Goal: Navigation & Orientation: Find specific page/section

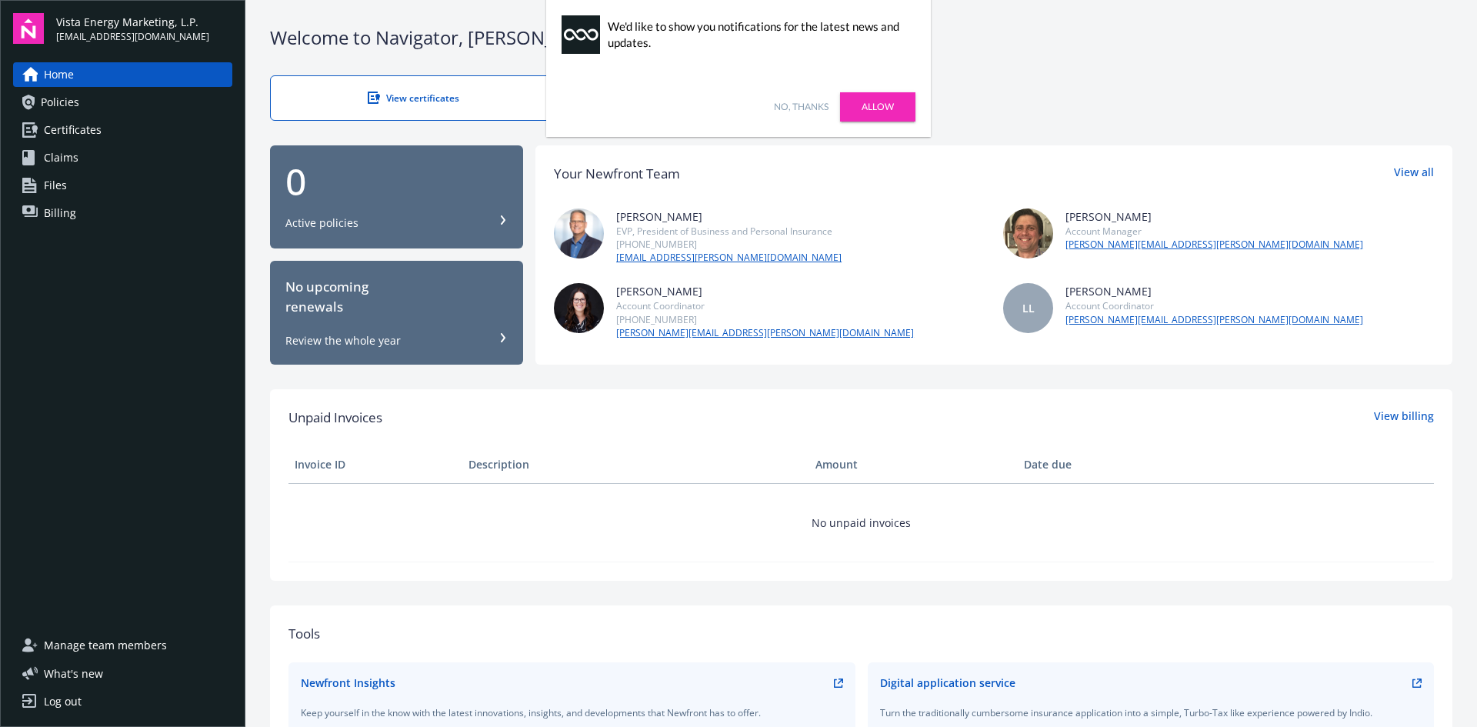
click at [418, 224] on div "Active policies" at bounding box center [396, 222] width 222 height 15
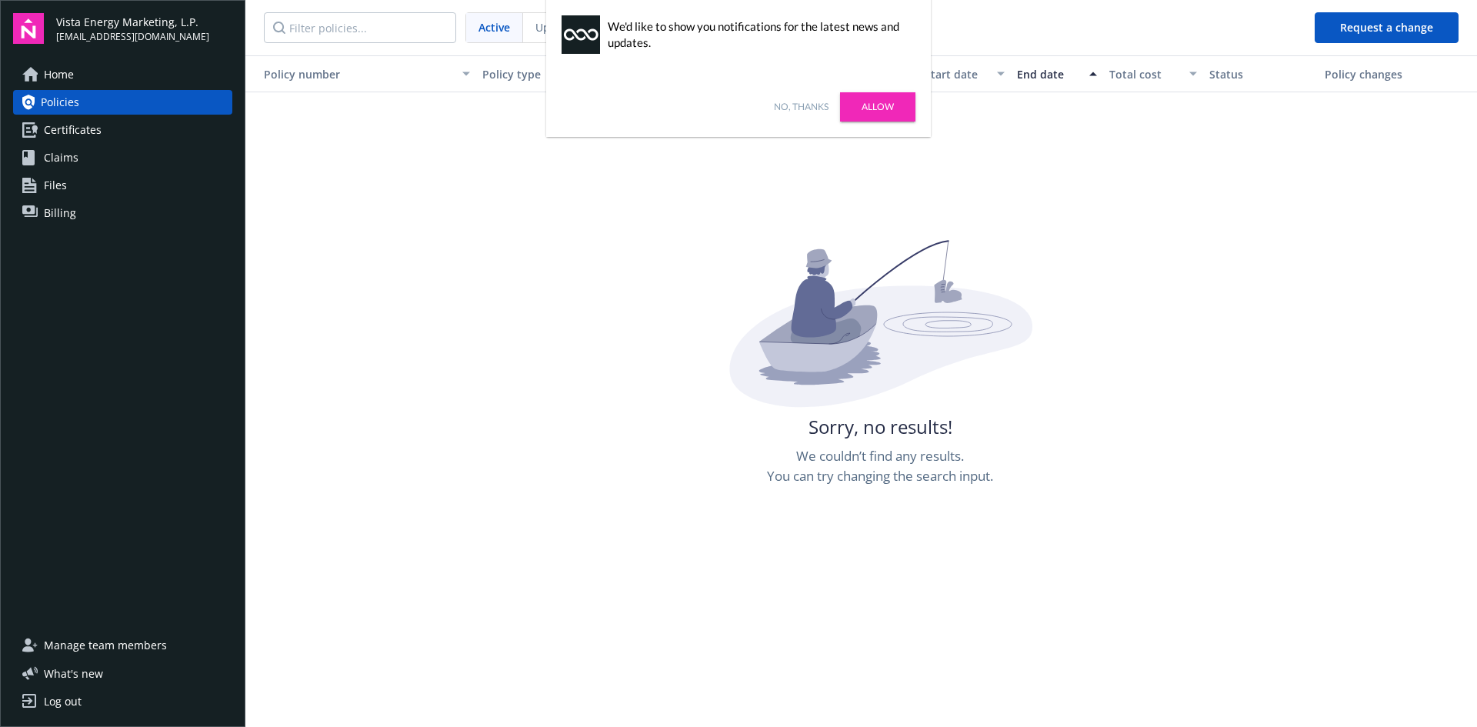
click at [85, 184] on link "Files" at bounding box center [122, 185] width 219 height 25
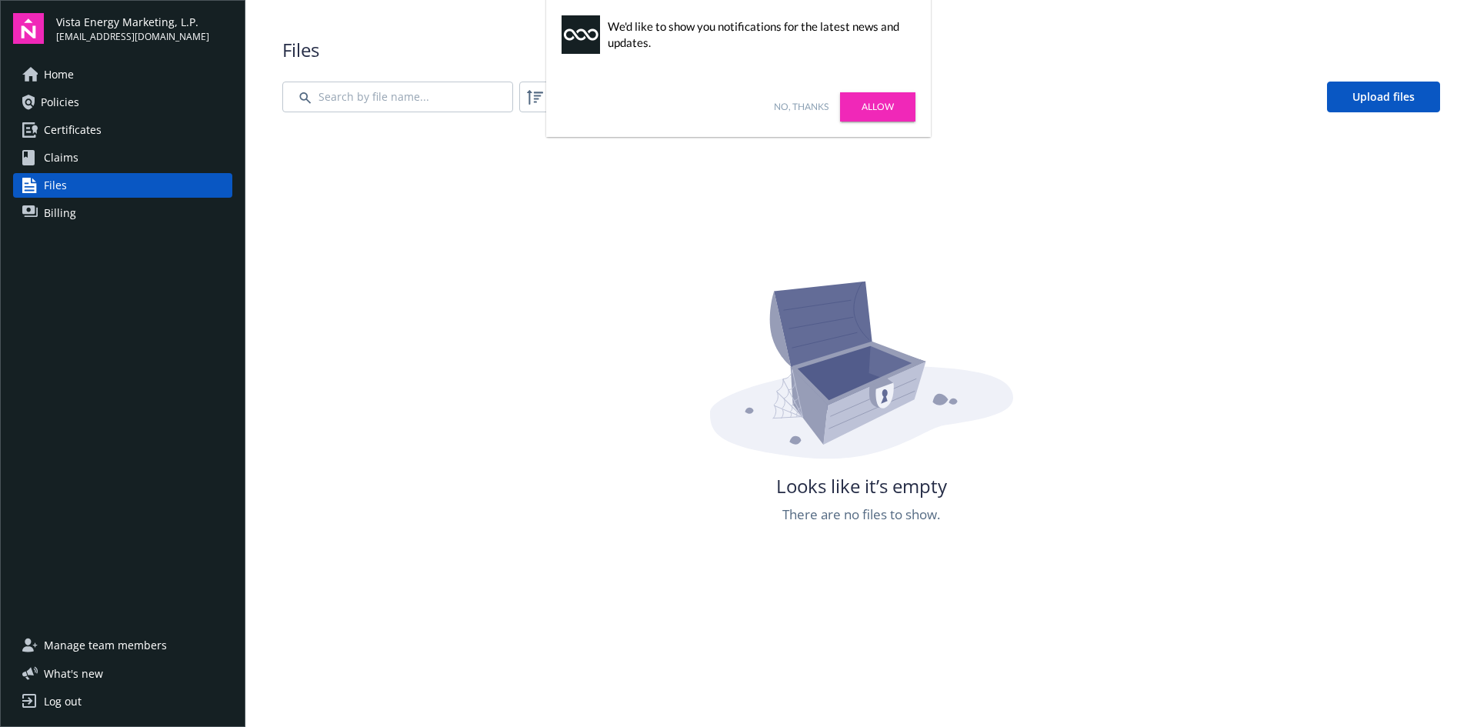
click at [817, 102] on link "No, thanks" at bounding box center [801, 107] width 55 height 14
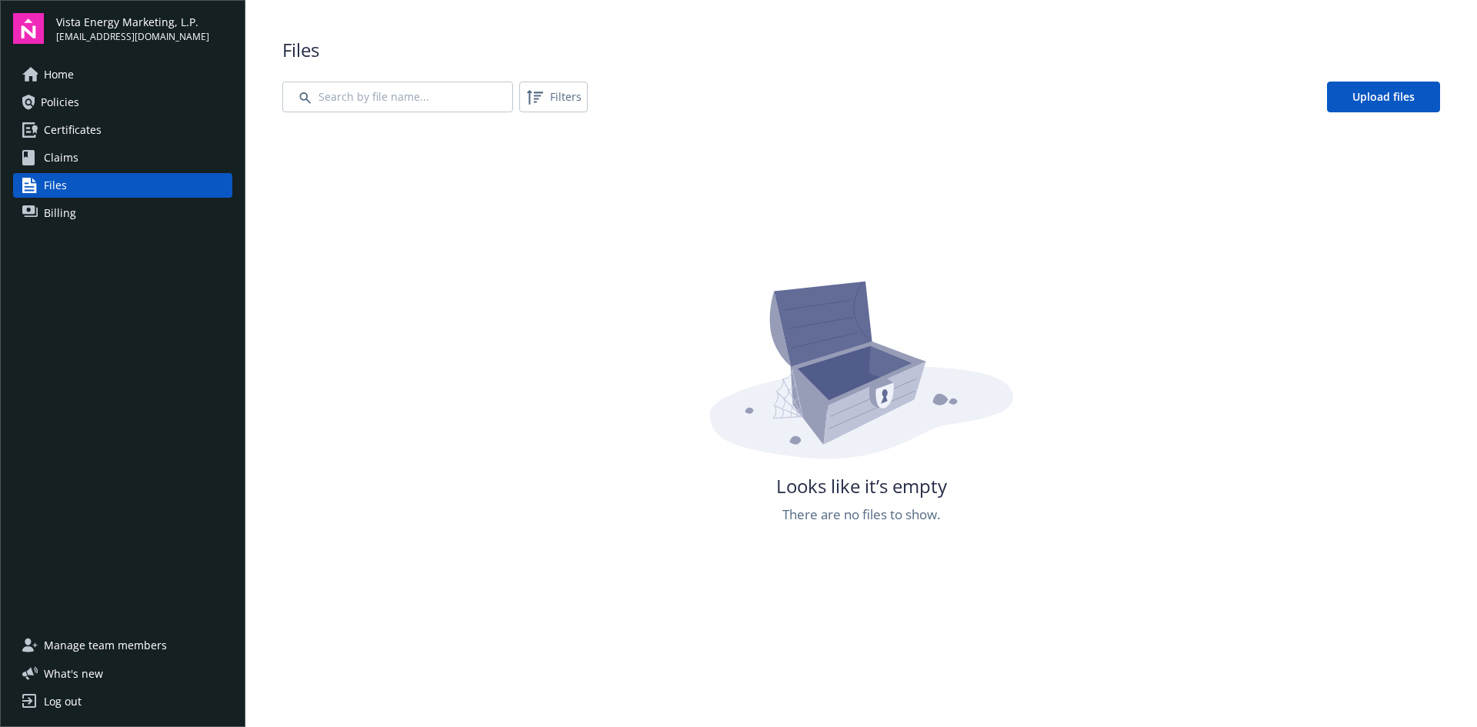
click at [79, 212] on link "Billing" at bounding box center [122, 213] width 219 height 25
